Goal: Information Seeking & Learning: Learn about a topic

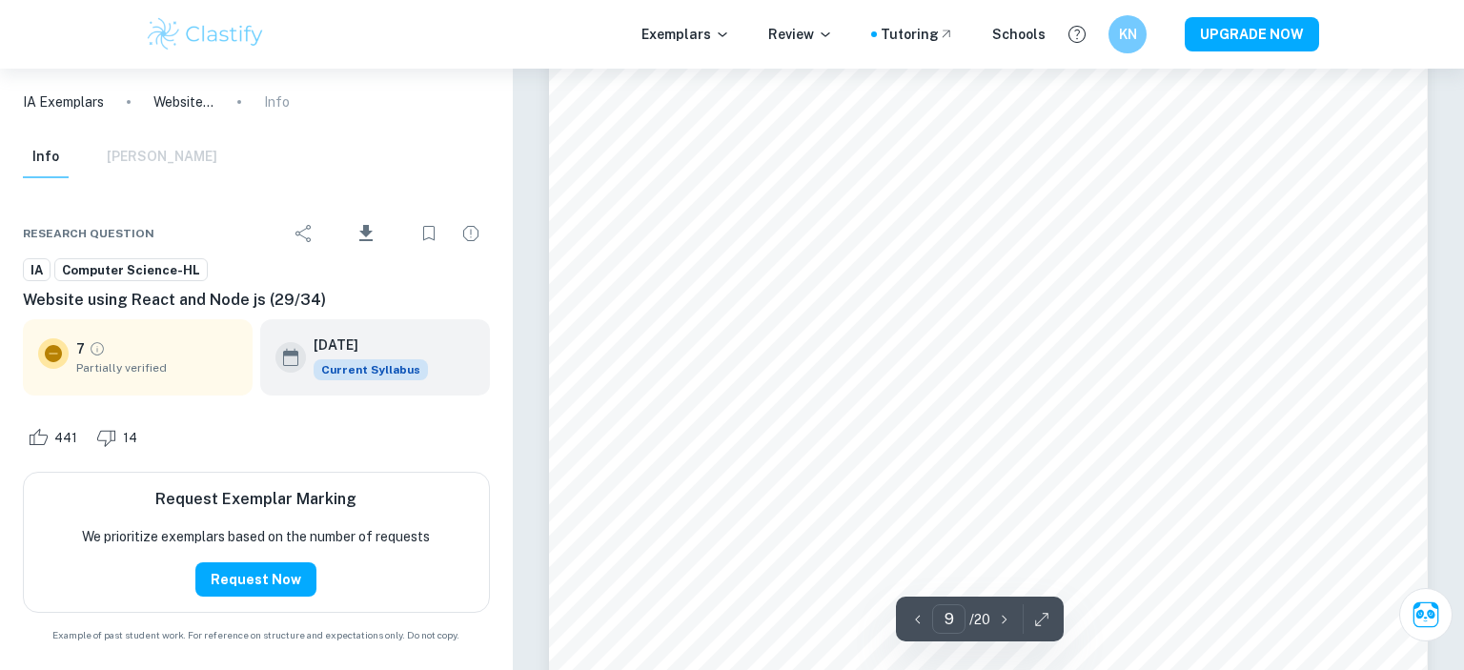
scroll to position [11273, 0]
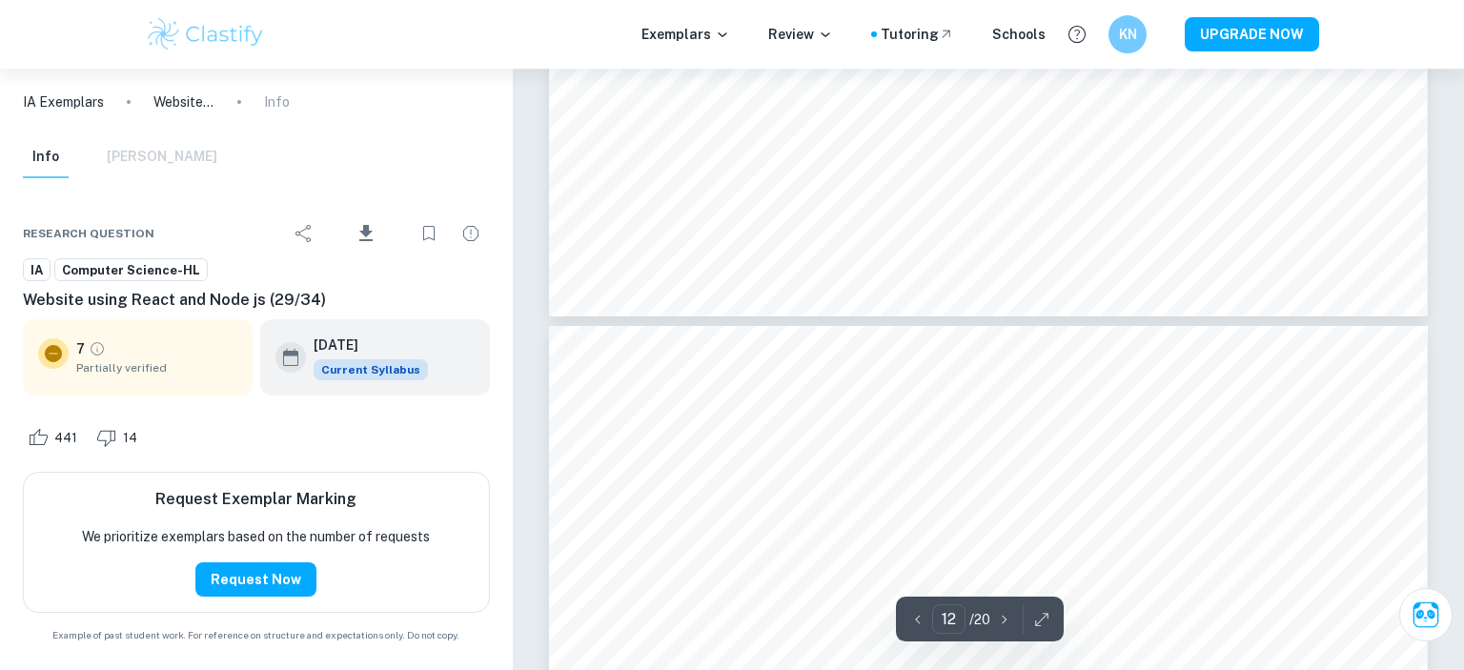
type input "13"
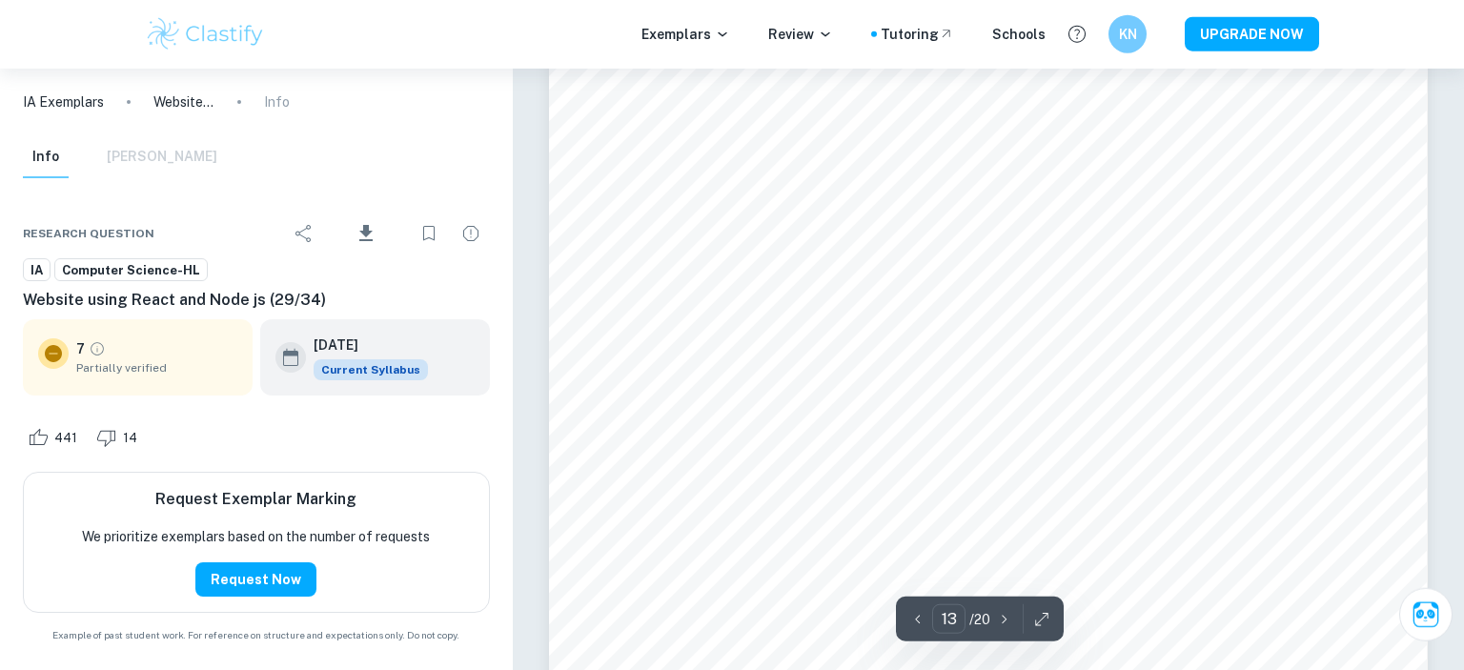
scroll to position [15820, 0]
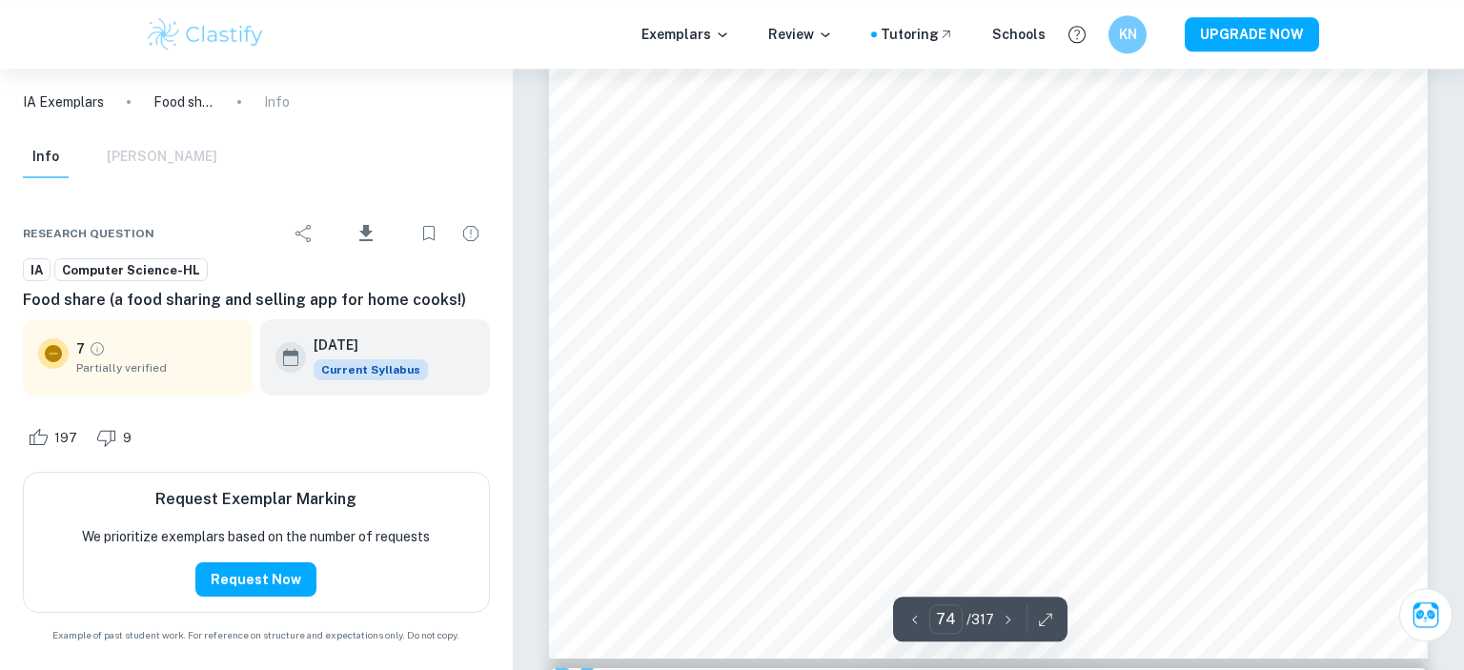
type input "75"
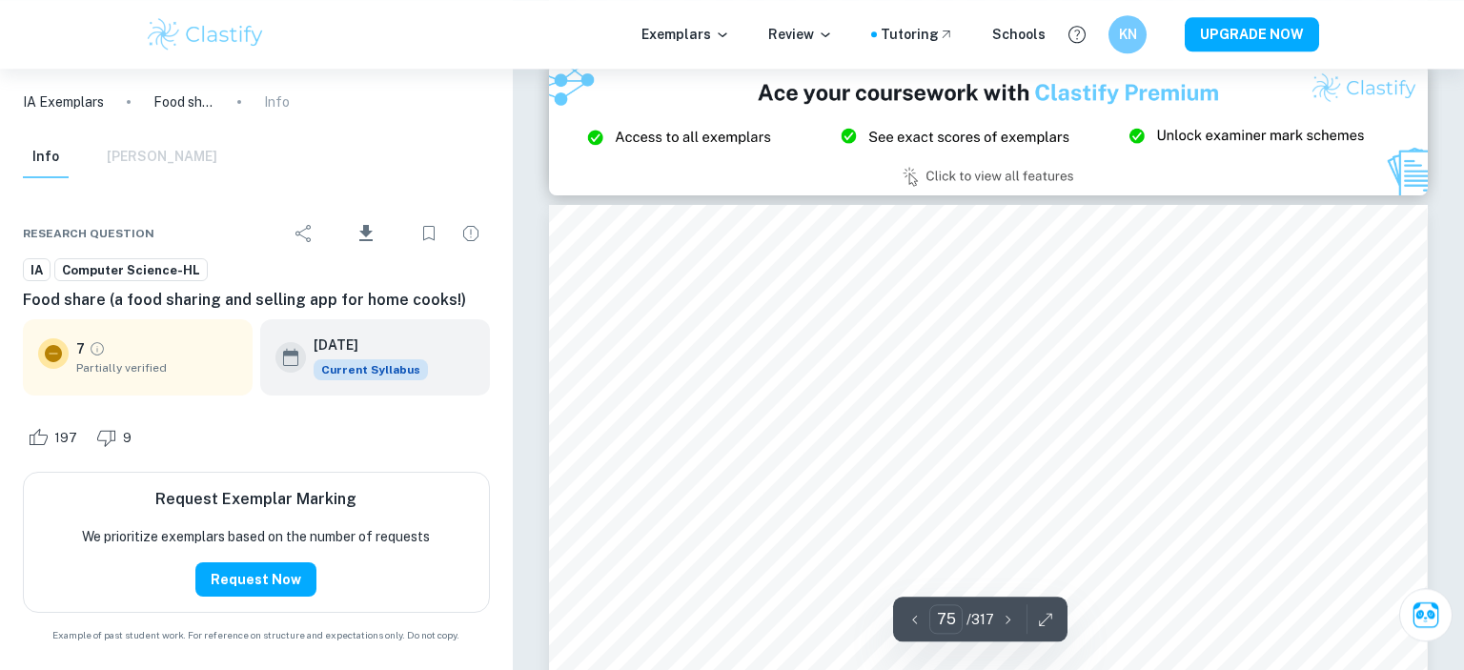
scroll to position [87467, 0]
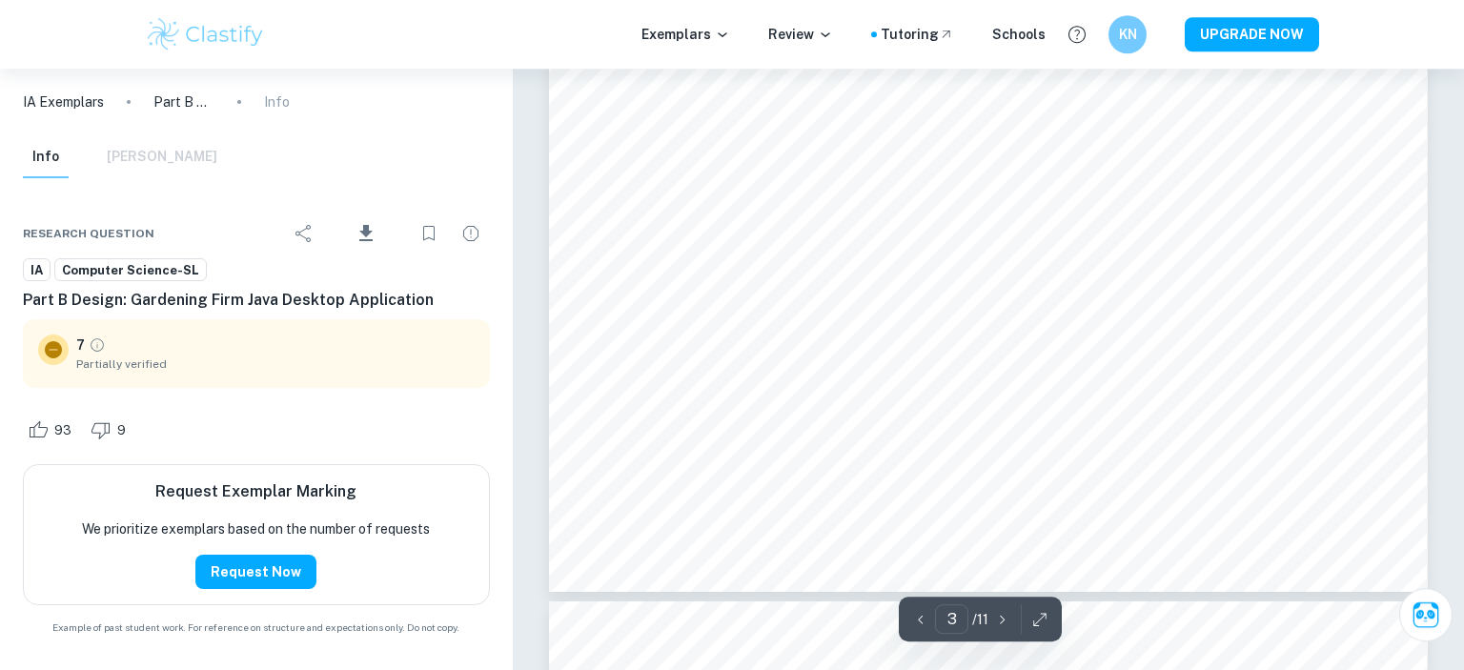
scroll to position [3999, 0]
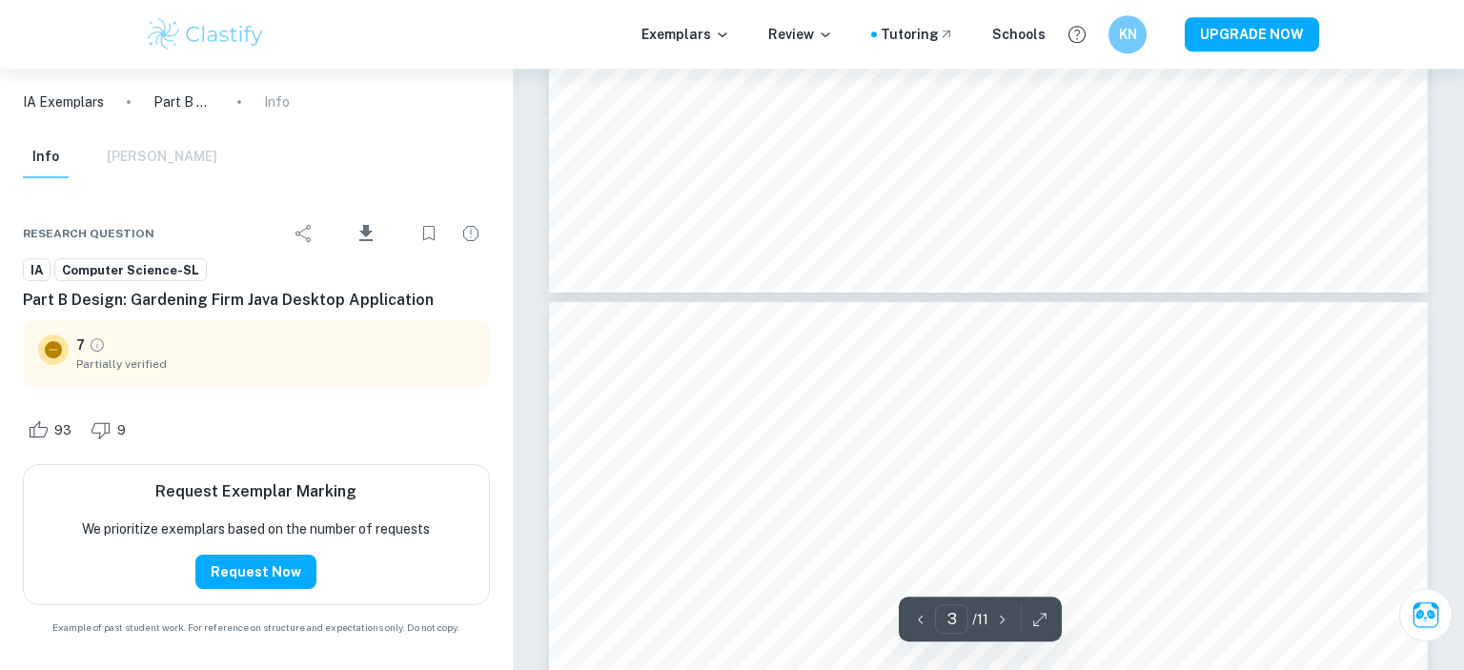
type input "4"
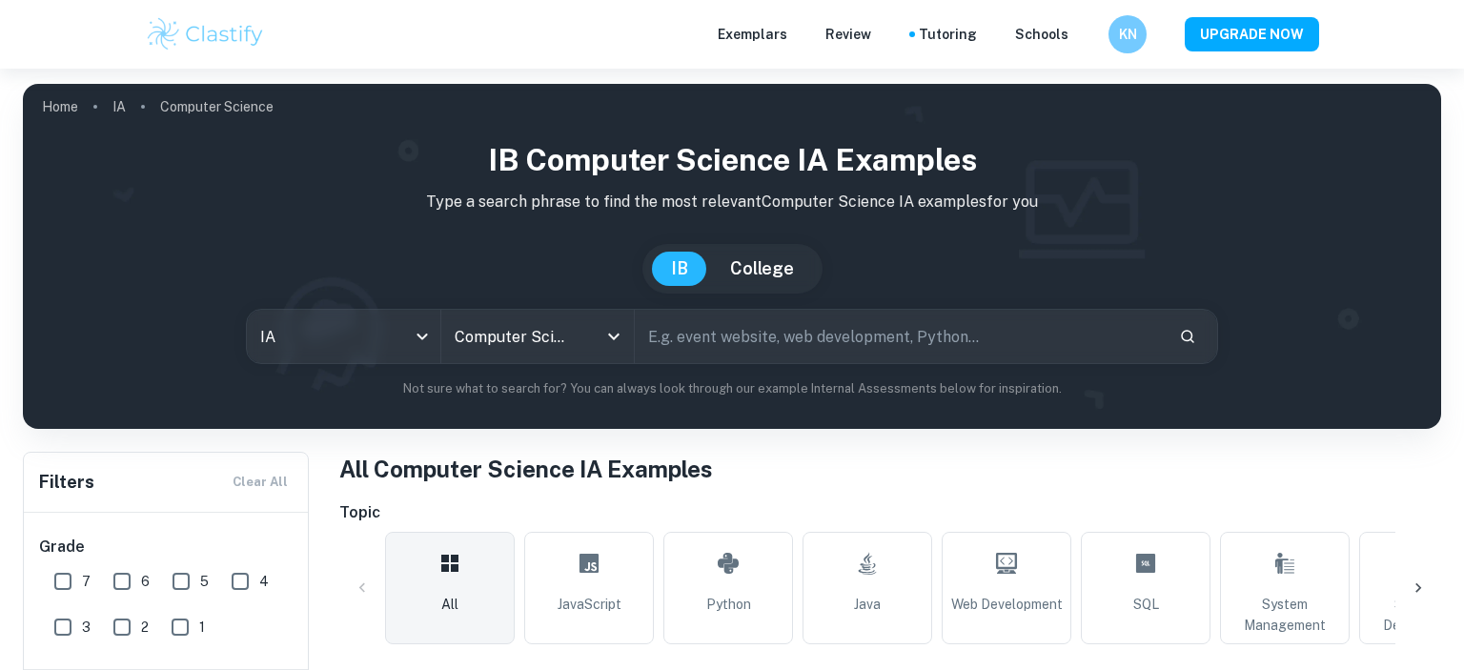
scroll to position [582, 0]
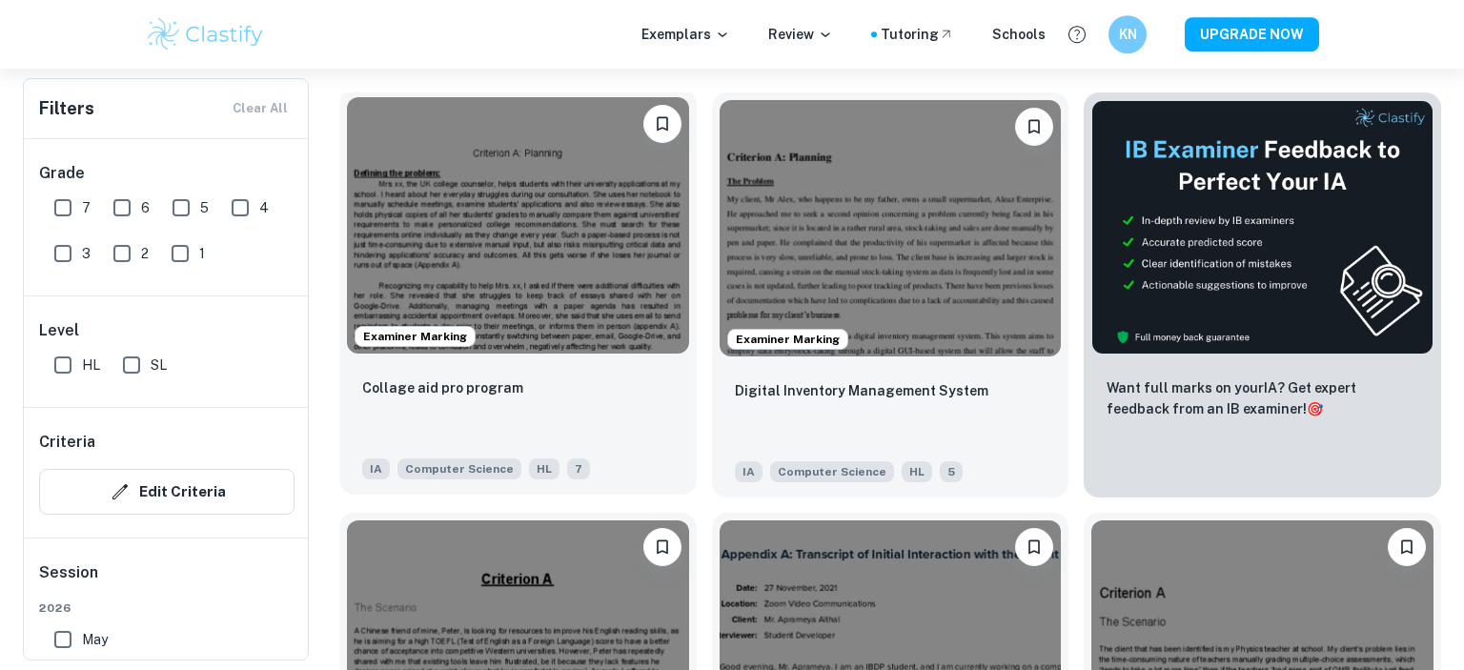
click at [623, 220] on img at bounding box center [518, 225] width 342 height 256
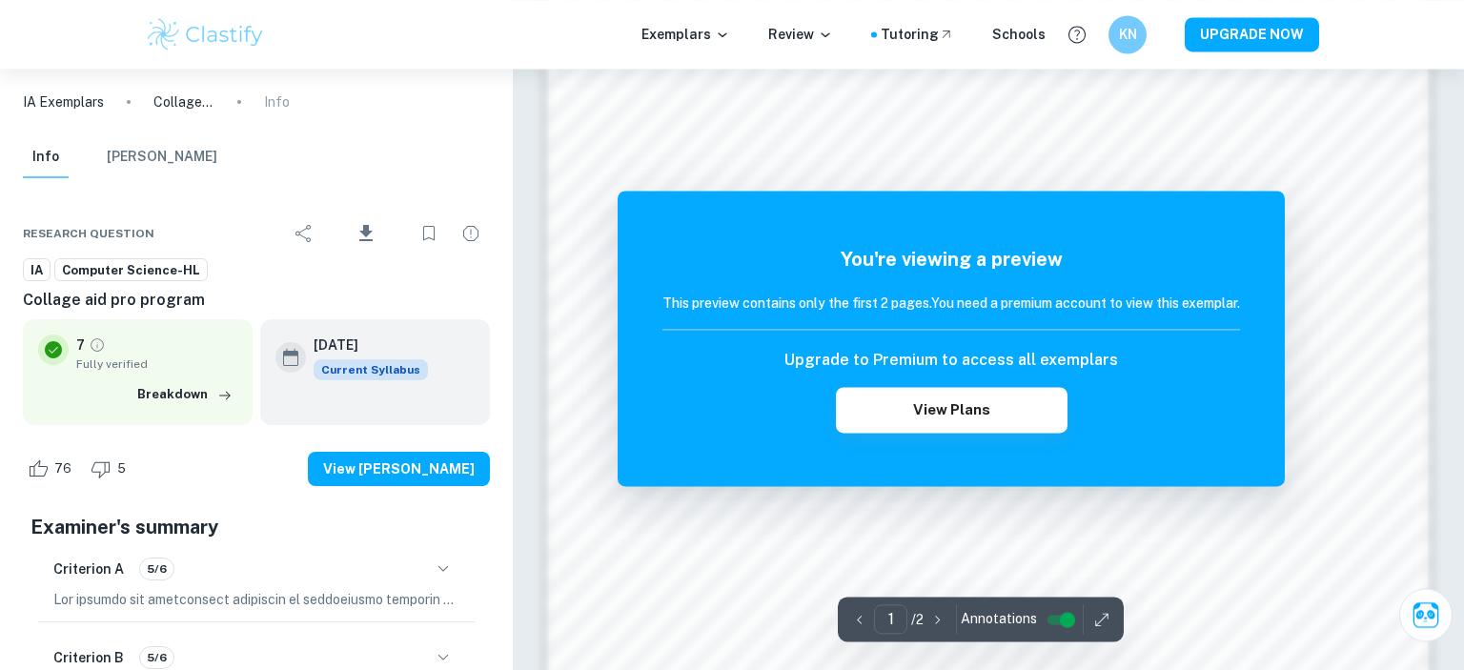
scroll to position [1409, 0]
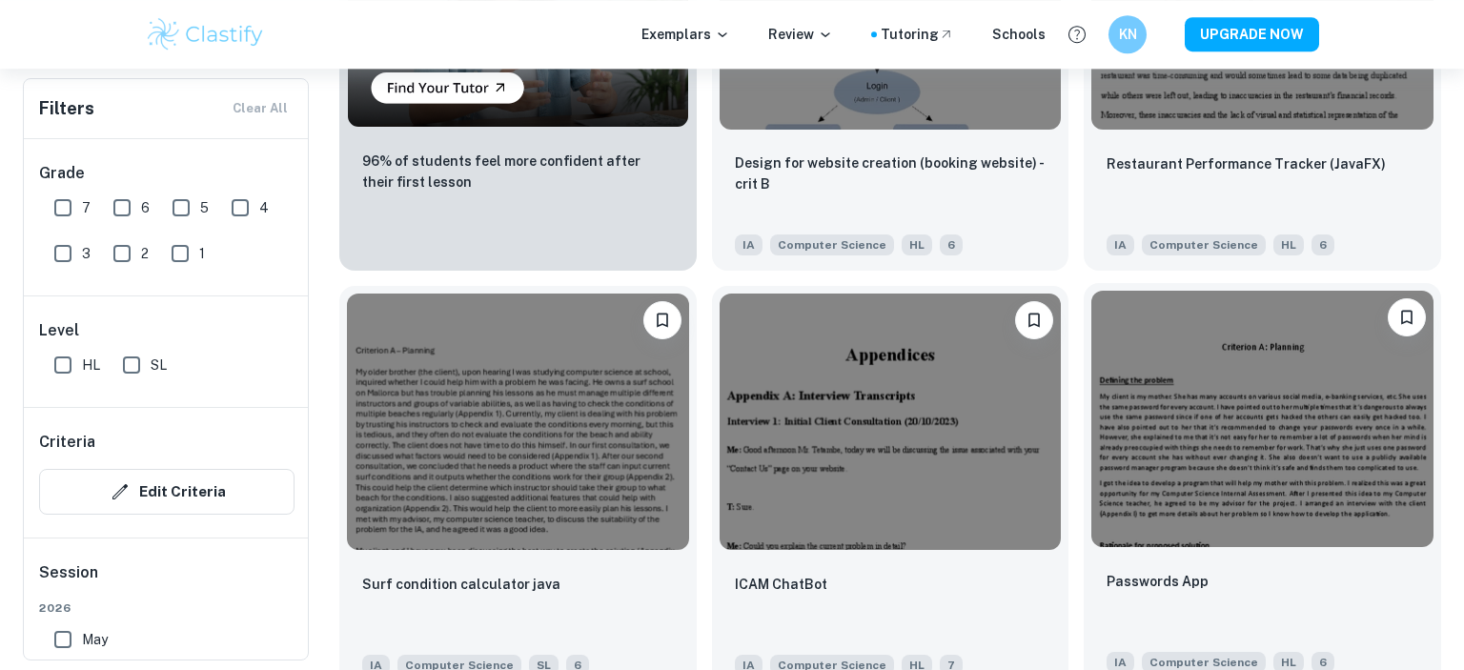
scroll to position [1689, 0]
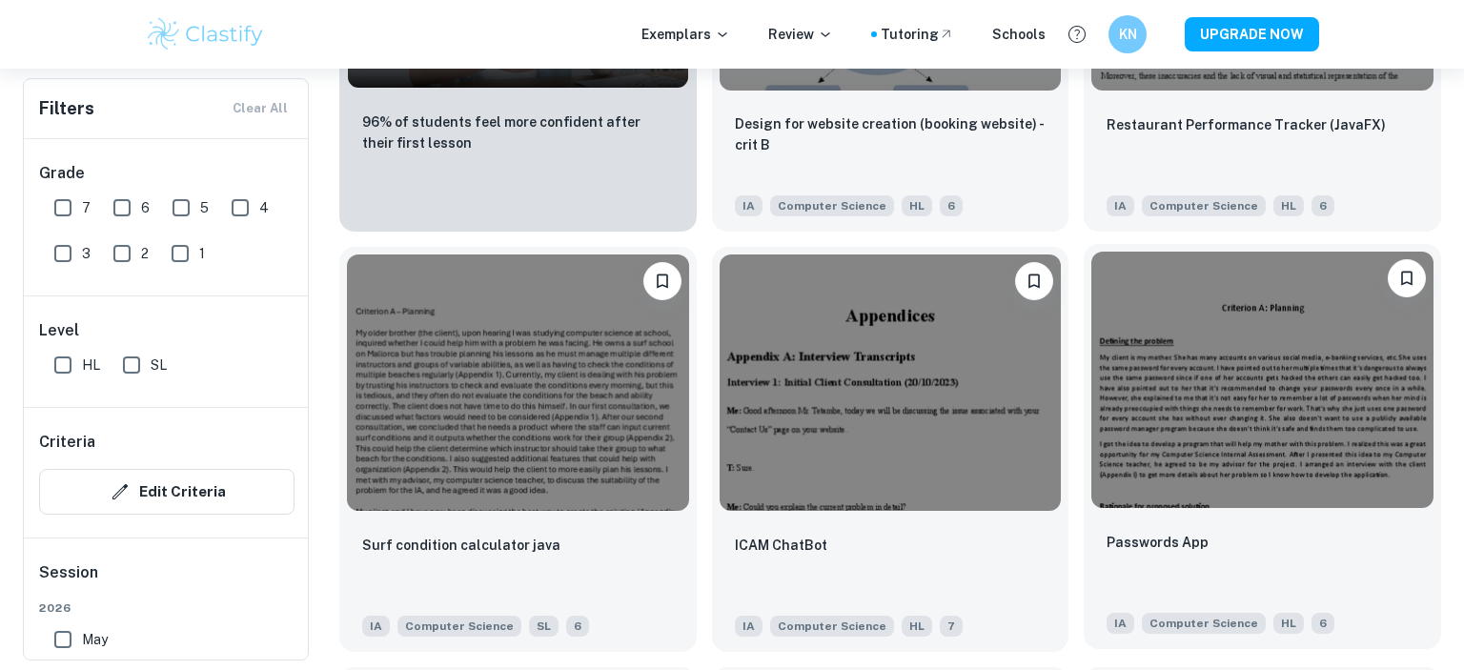
click at [1336, 408] on img at bounding box center [1262, 380] width 342 height 256
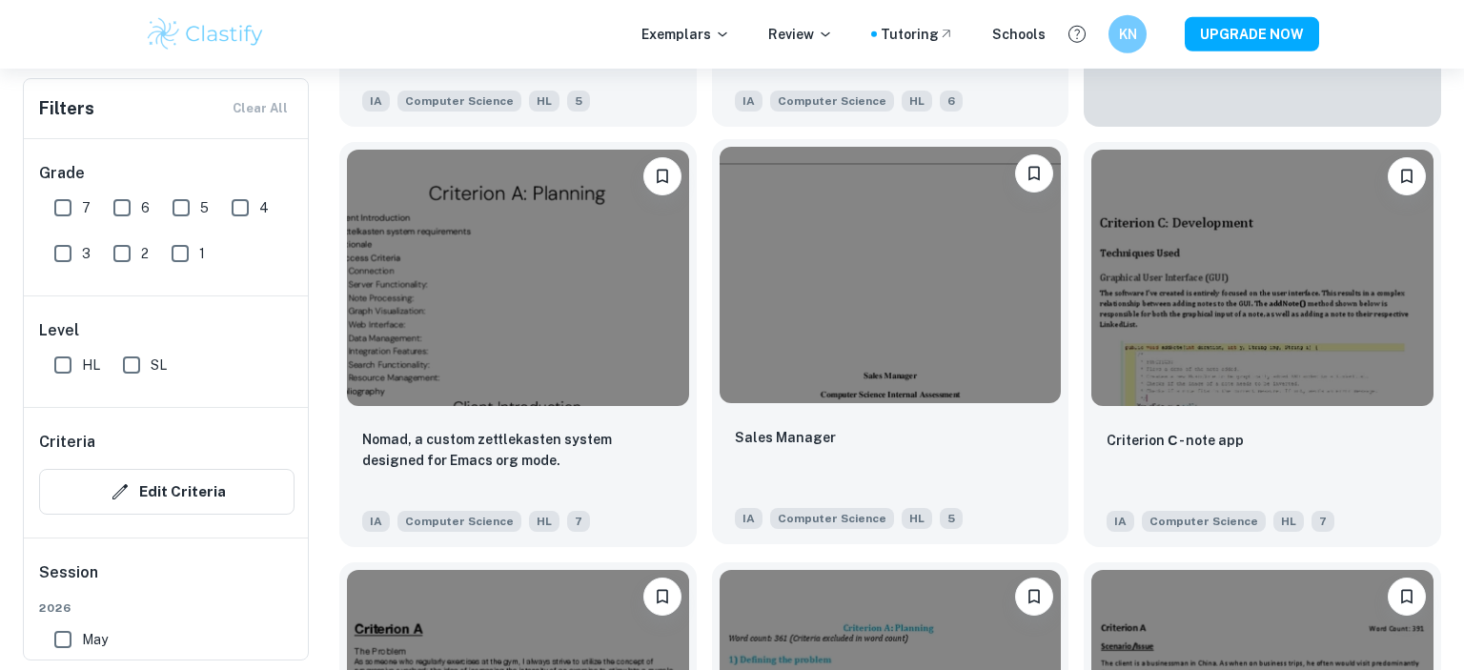
scroll to position [6017, 0]
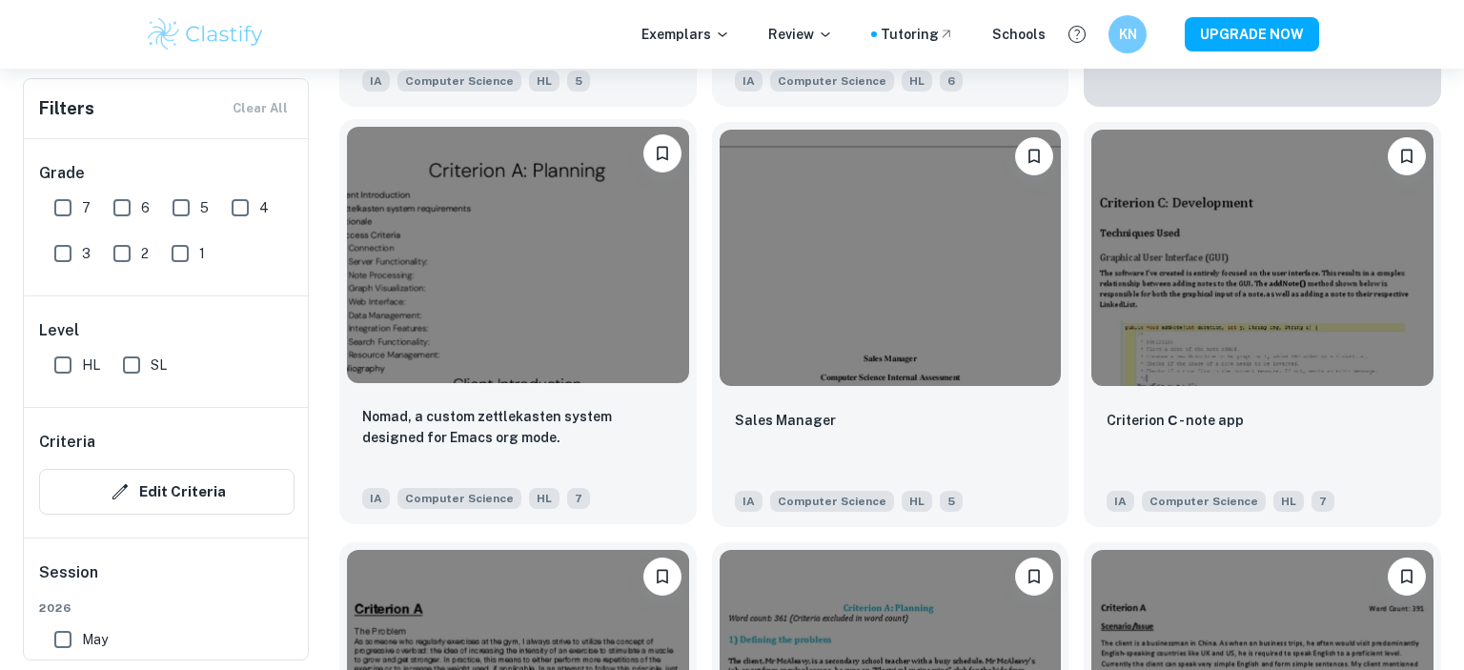
click at [585, 345] on img at bounding box center [518, 255] width 342 height 256
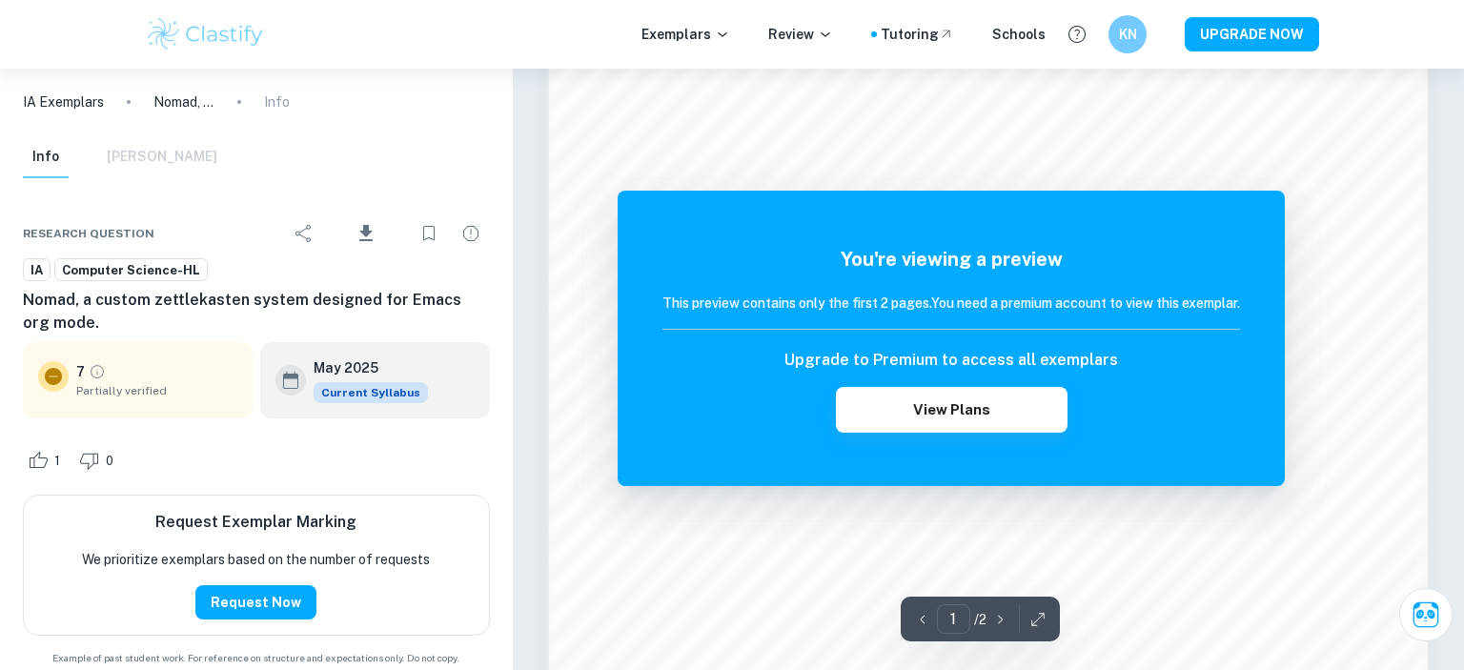
scroll to position [2039, 0]
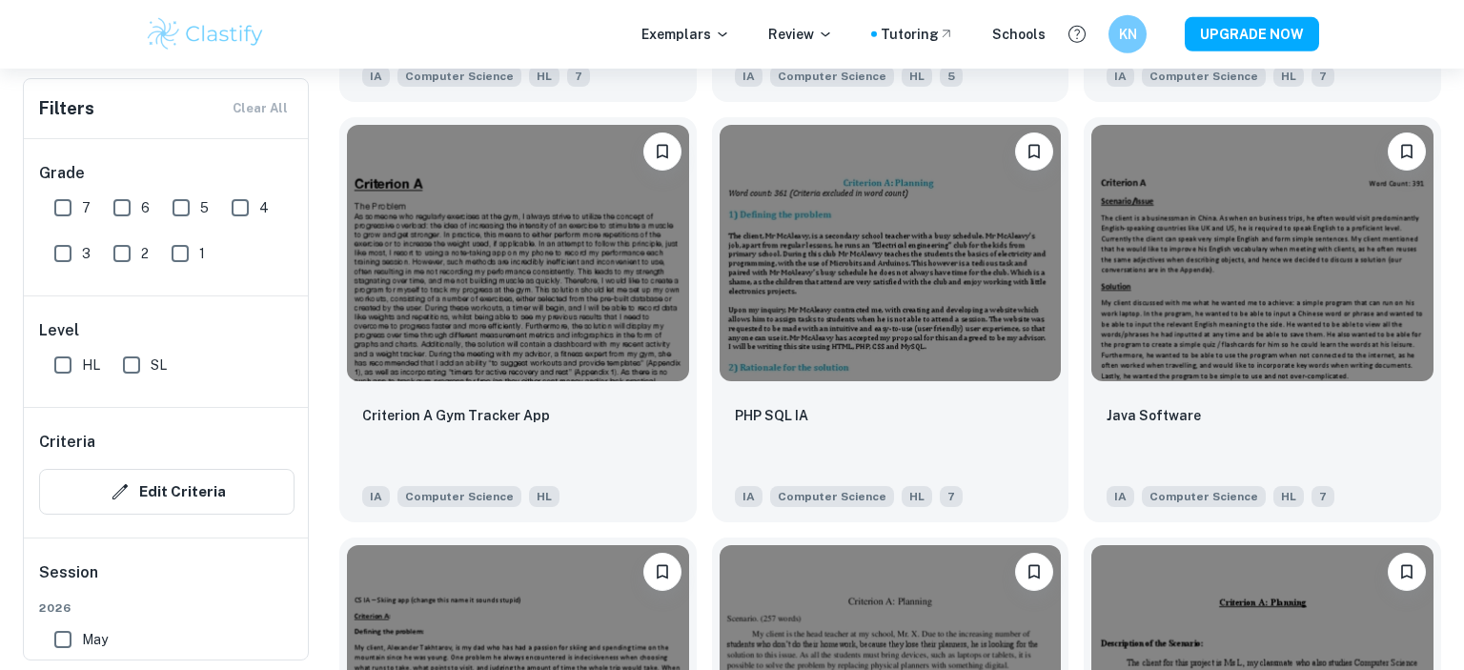
scroll to position [6319, 0]
